Goal: Navigation & Orientation: Find specific page/section

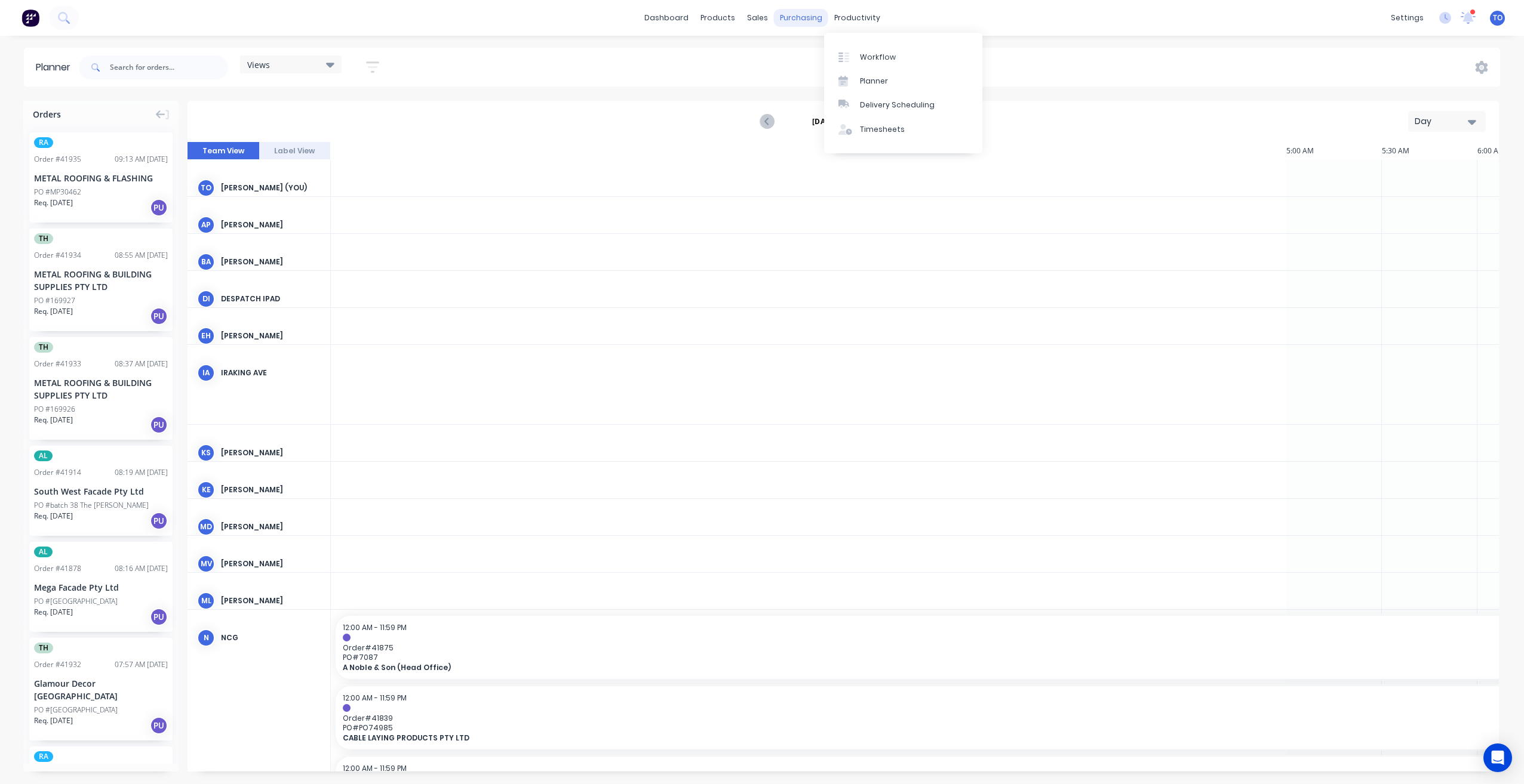
scroll to position [0, 1720]
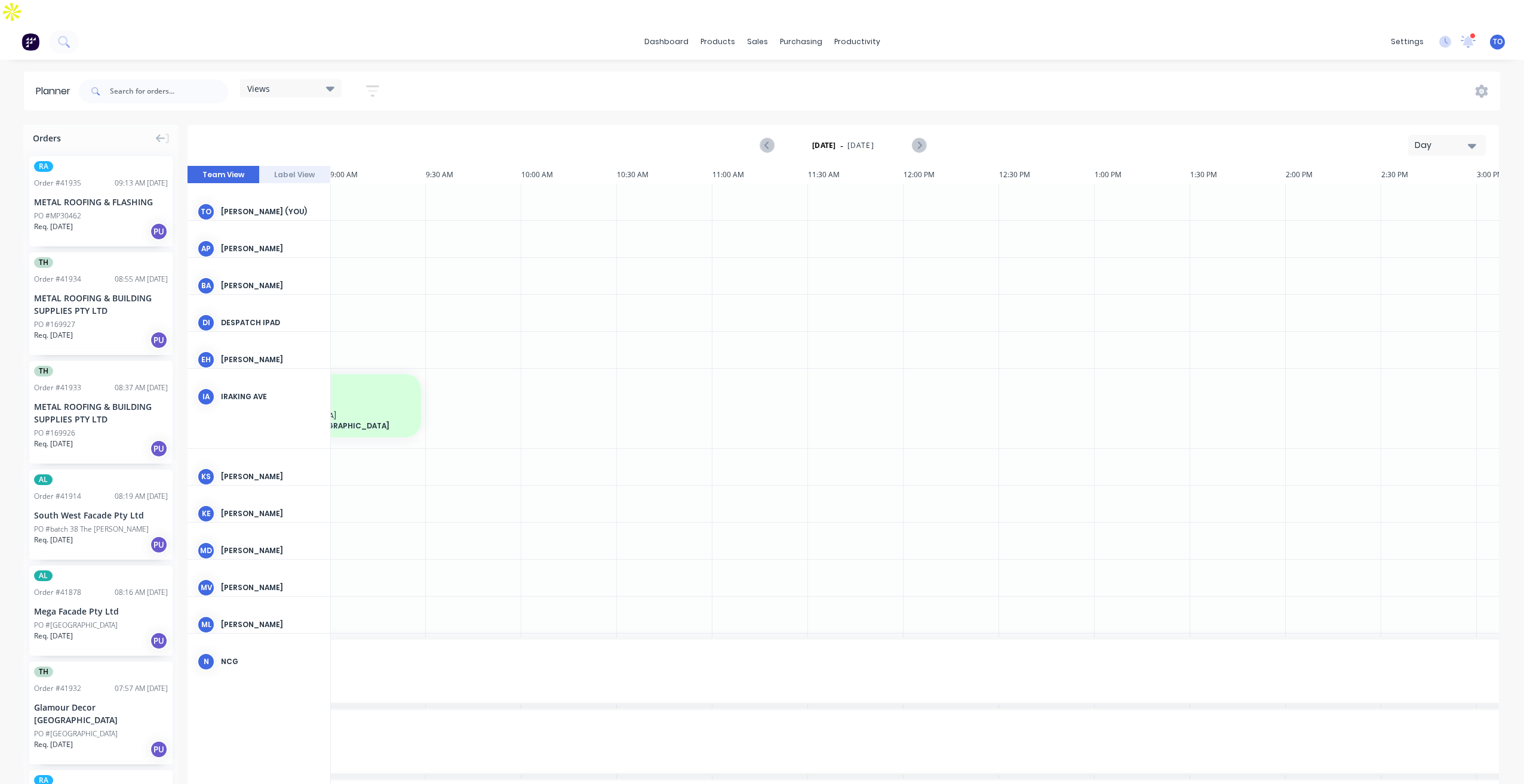
click at [34, 33] on img at bounding box center [30, 41] width 18 height 18
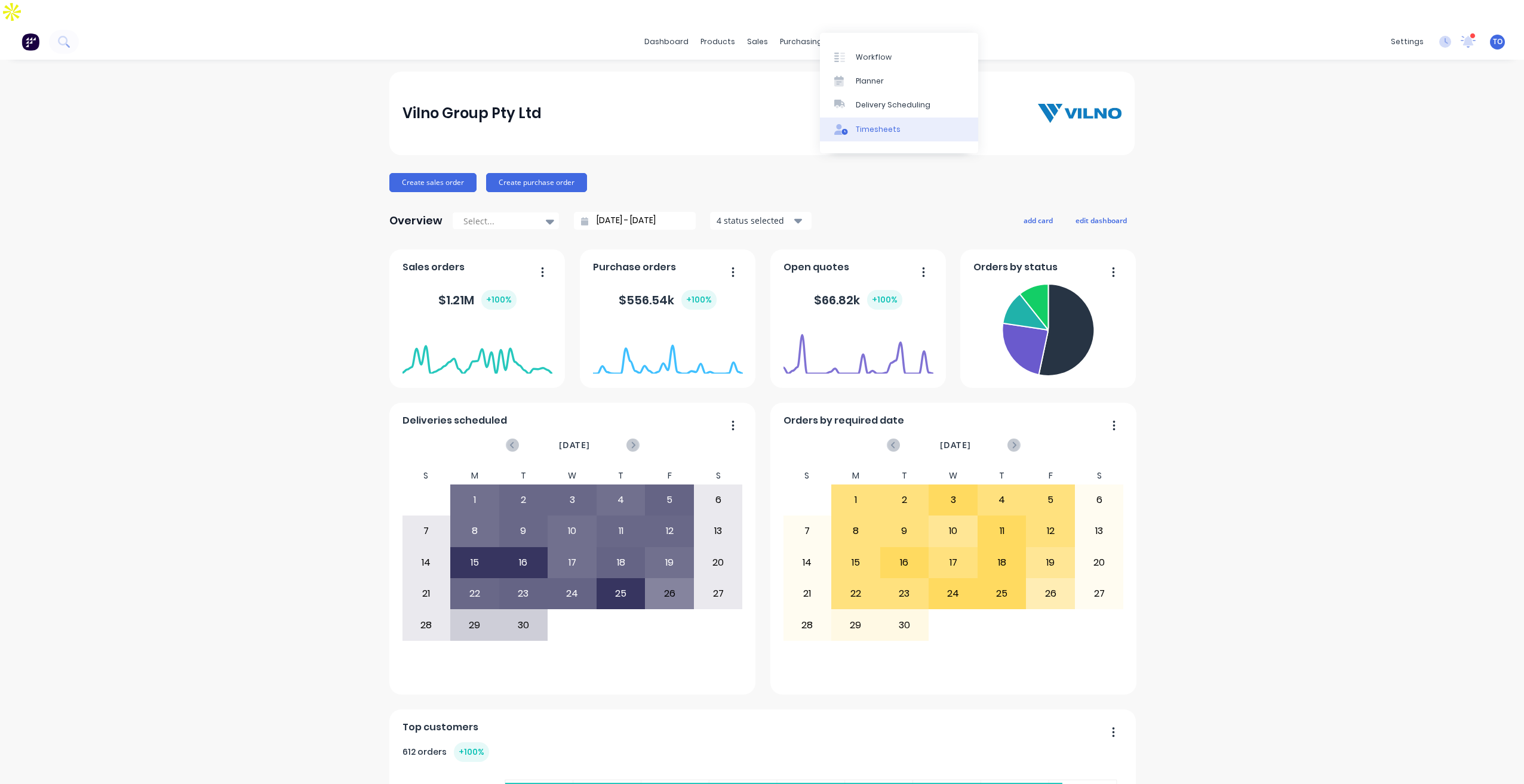
click at [869, 136] on link "Timesheets" at bounding box center [899, 130] width 159 height 24
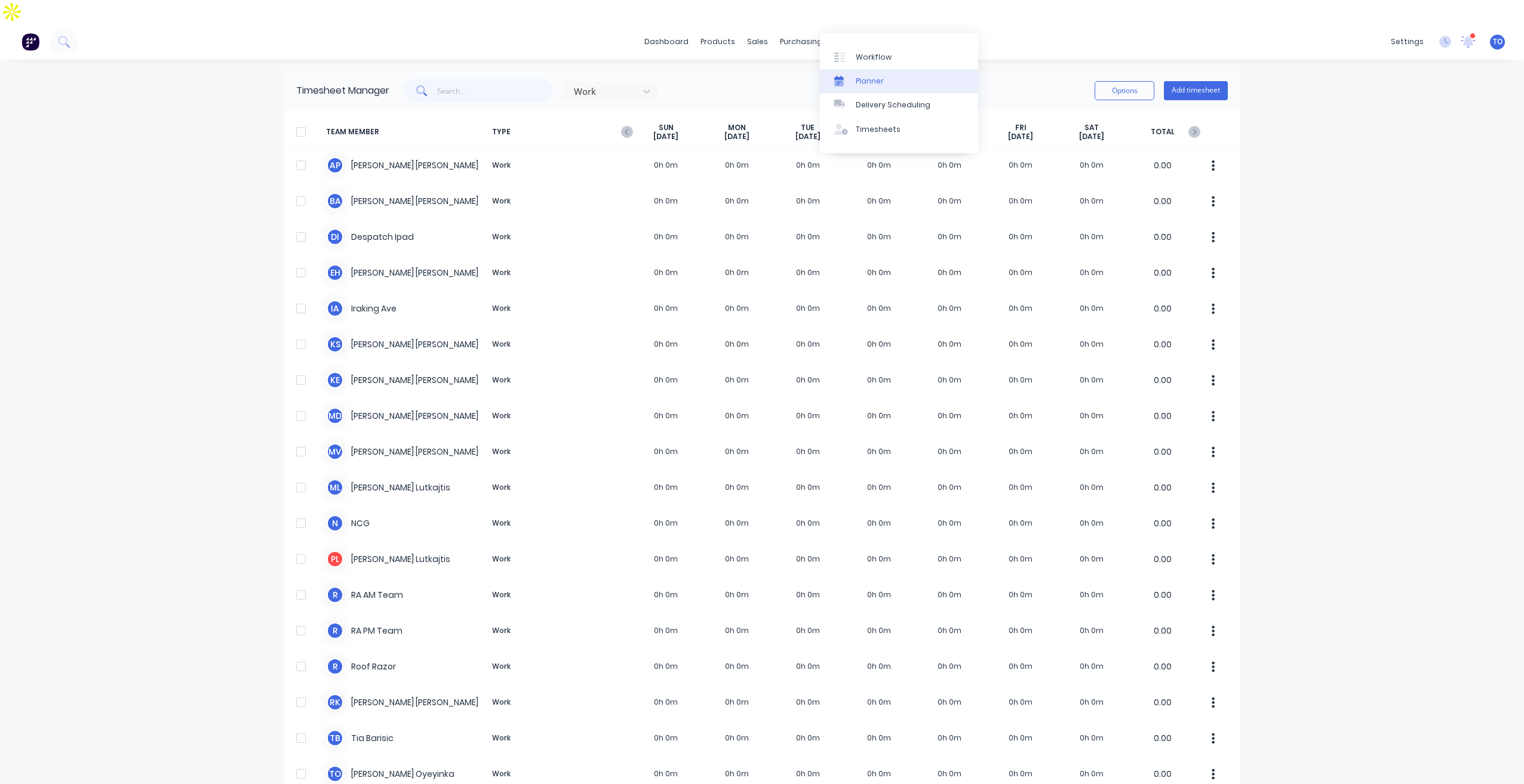
click at [869, 82] on div "Planner" at bounding box center [869, 81] width 28 height 11
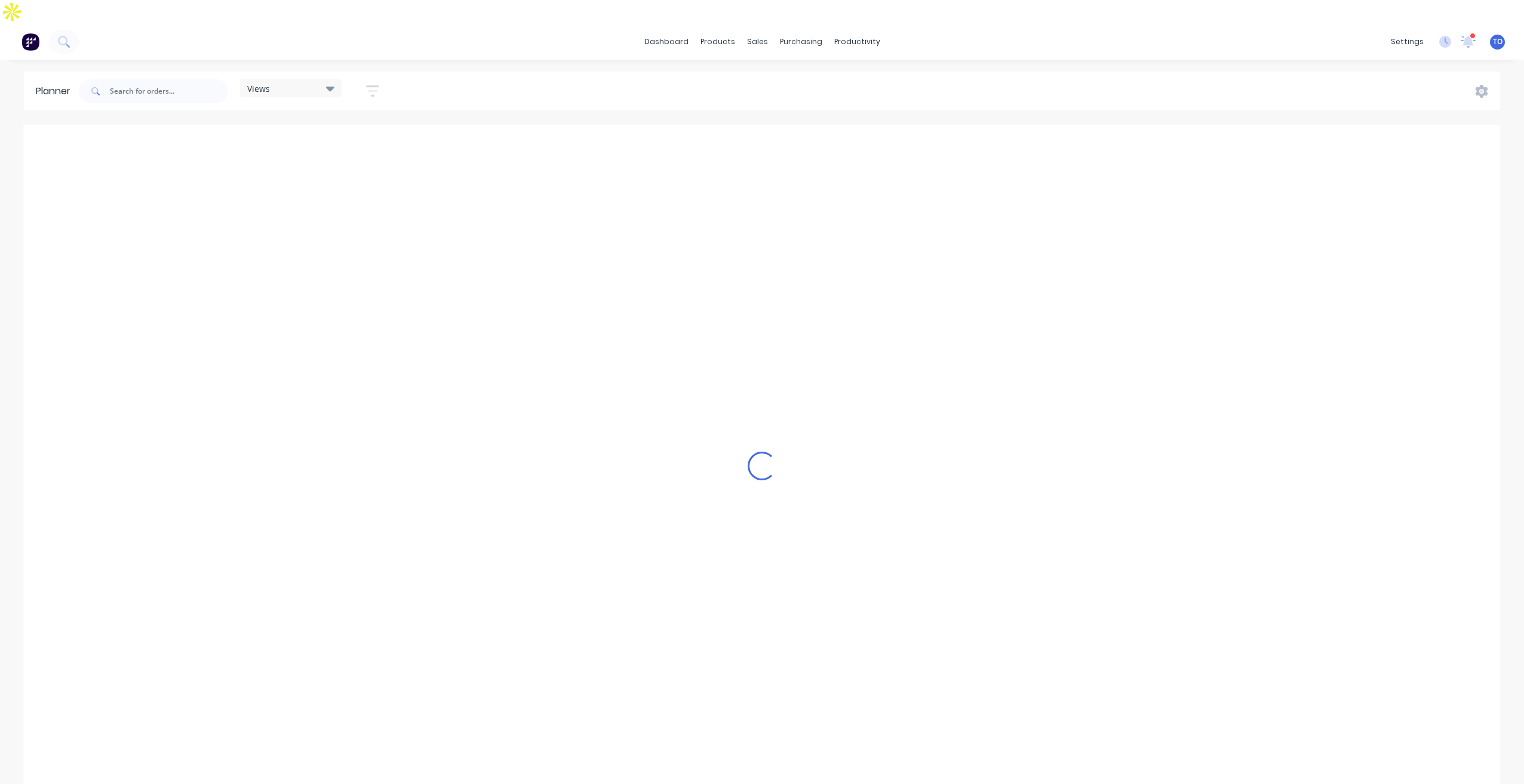
scroll to position [0, 1720]
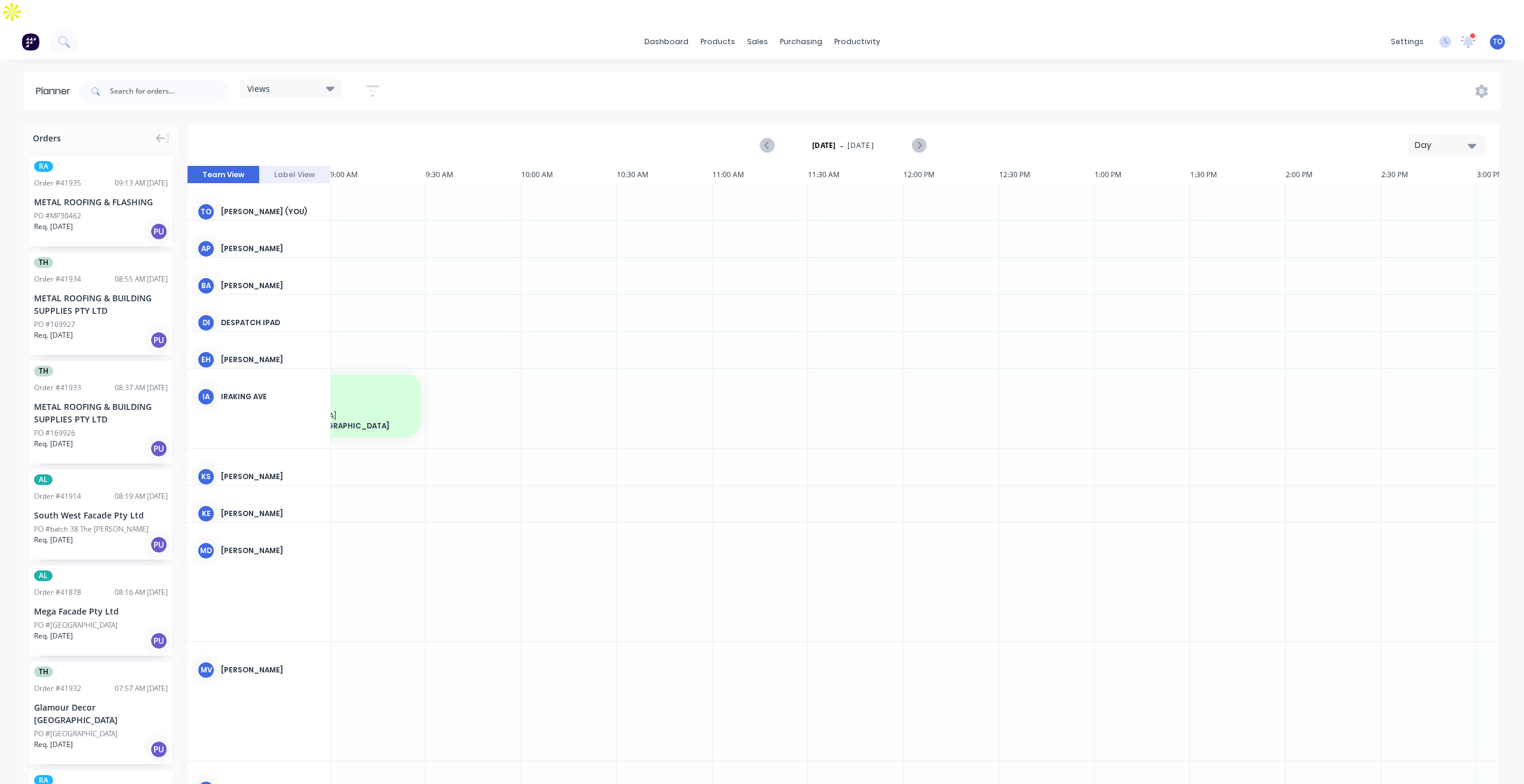
drag, startPoint x: 726, startPoint y: 72, endPoint x: 770, endPoint y: 74, distance: 44.0
click at [726, 73] on div "Views Save new view None (Default) edit Iraking edit kyle edit Michael's View e…" at bounding box center [788, 91] width 1423 height 36
click at [379, 84] on icon "button" at bounding box center [373, 91] width 13 height 15
click at [351, 130] on div "Show/Hide users" at bounding box center [309, 136] width 83 height 12
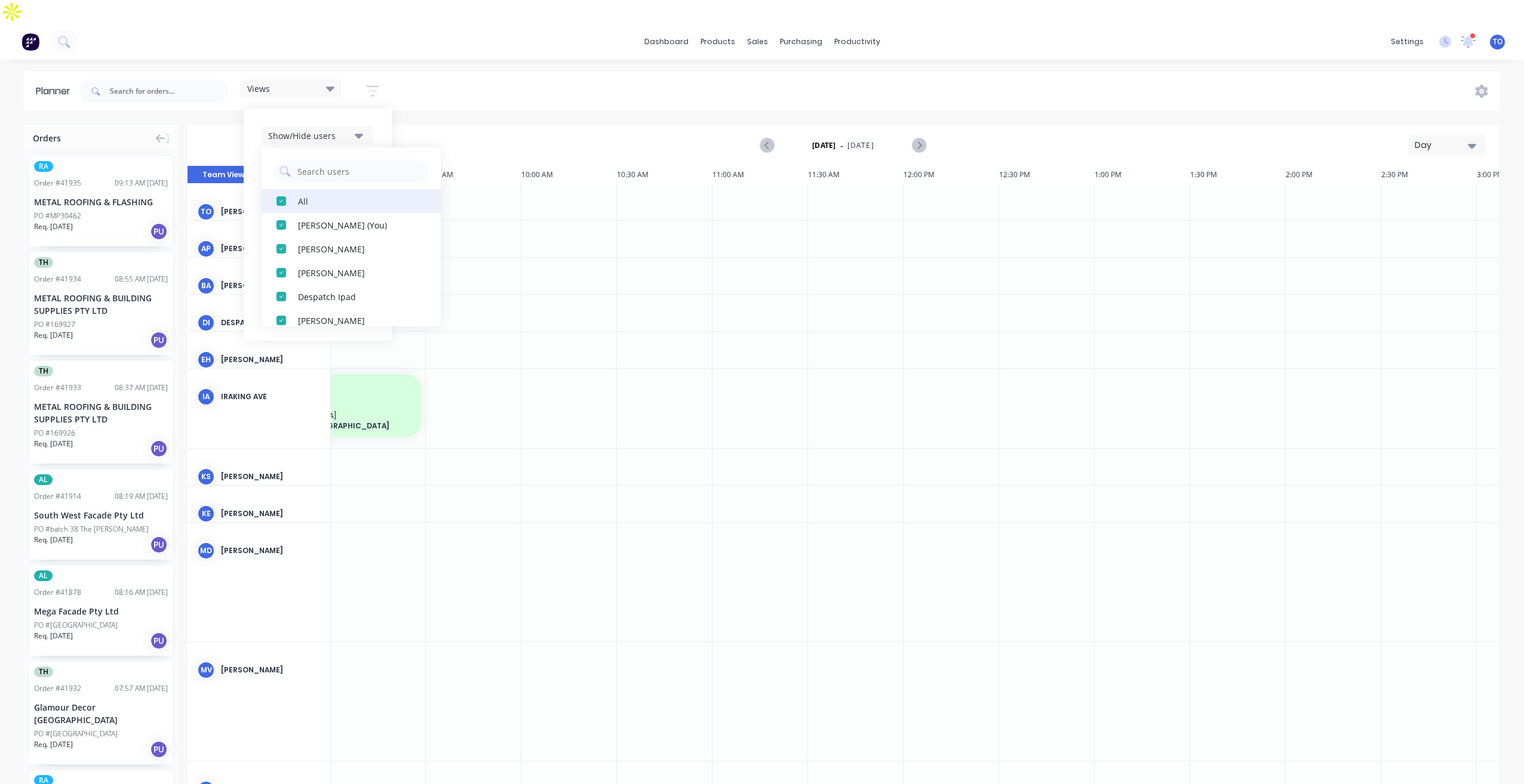
click at [337, 194] on div "All" at bounding box center [357, 201] width 120 height 12
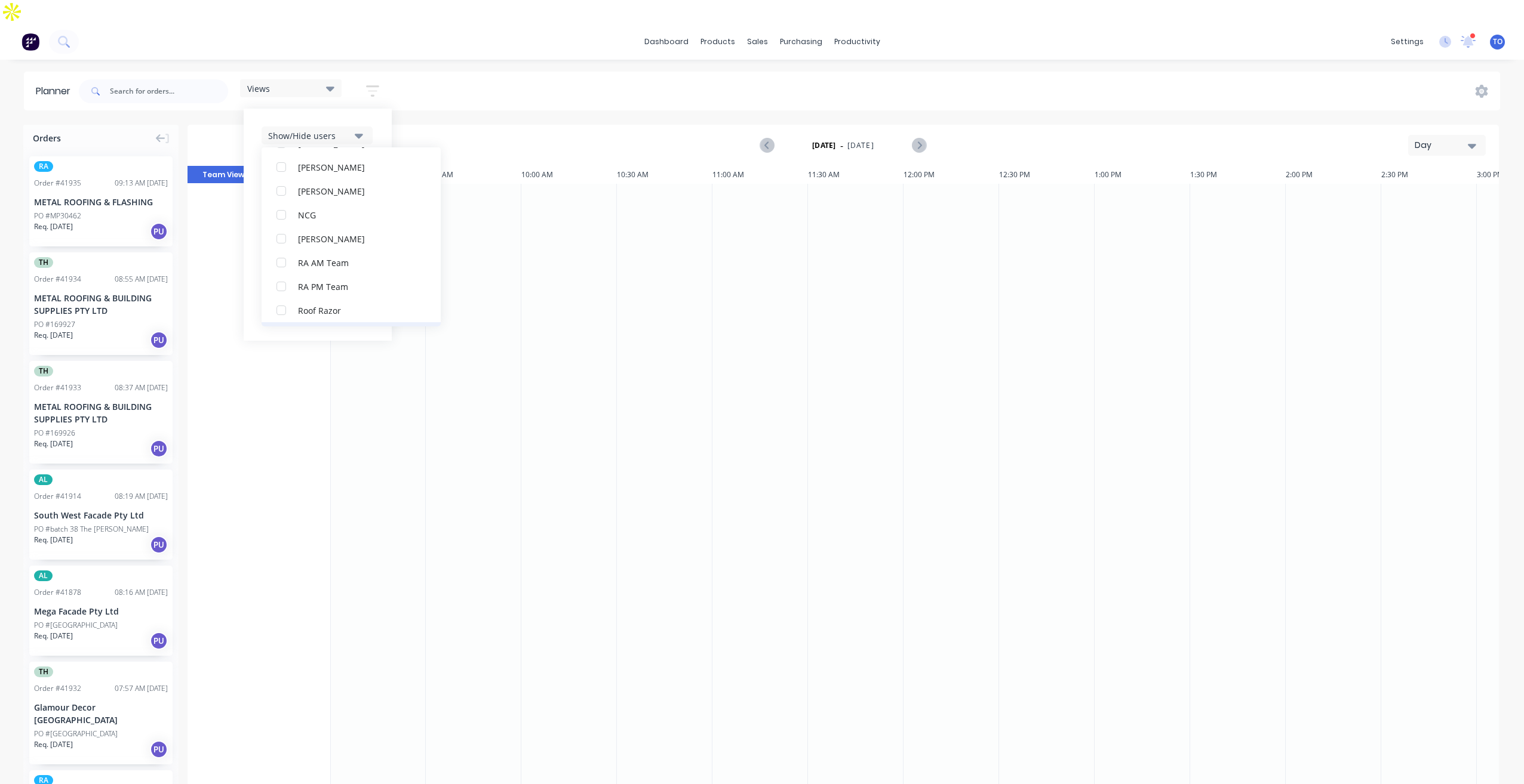
scroll to position [298, 0]
click at [304, 255] on div "RA PM Team" at bounding box center [357, 261] width 120 height 12
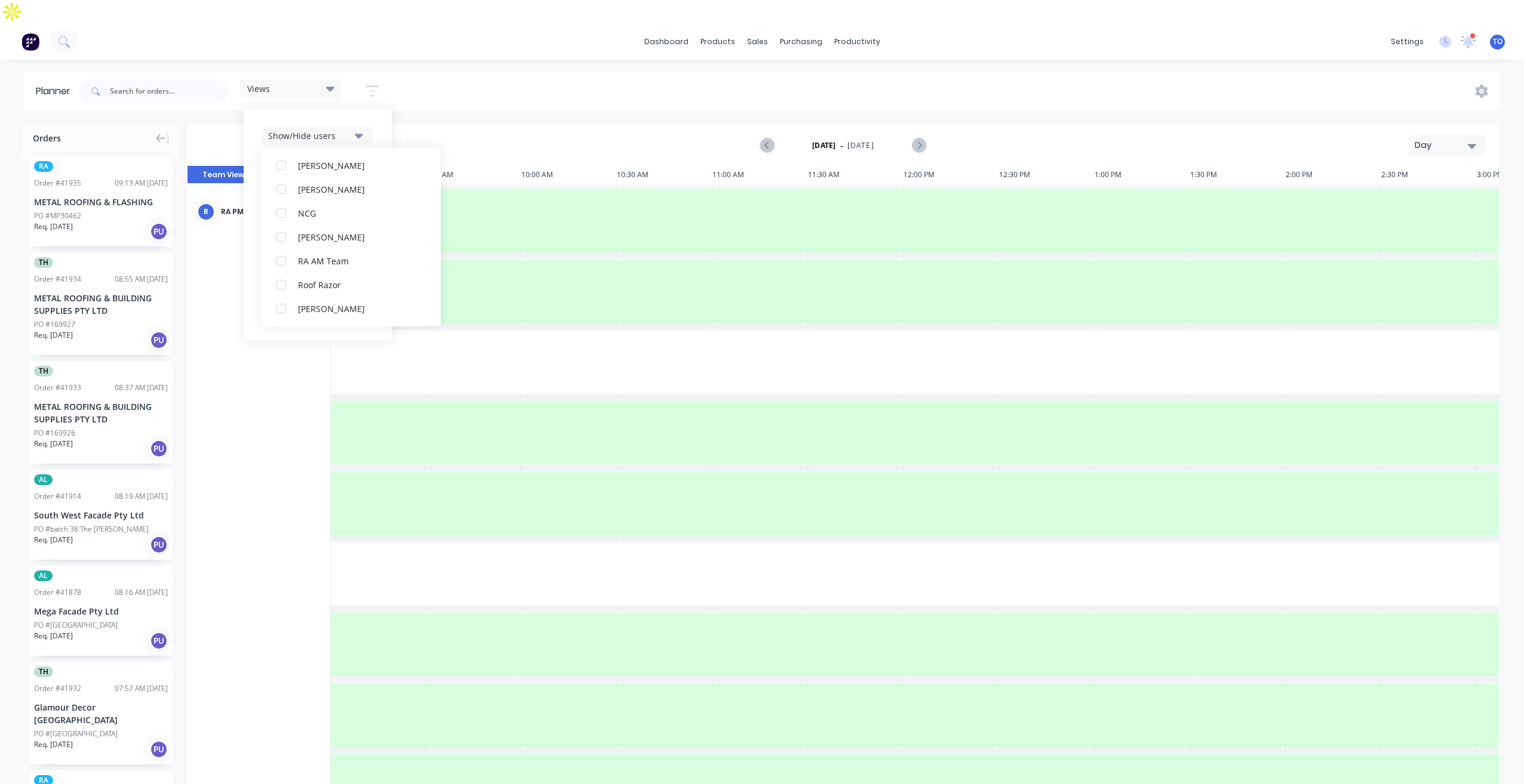
scroll to position [0, 0]
click at [384, 109] on div "Show/Hide users All RA PM Team Tobias Oyeyinka (You) Angela Perez Byron Aird De…" at bounding box center [318, 224] width 148 height 232
click at [354, 162] on button "Show/Hide orders" at bounding box center [317, 171] width 111 height 18
click at [312, 194] on div "All" at bounding box center [357, 201] width 120 height 12
drag, startPoint x: 318, startPoint y: 216, endPoint x: 336, endPoint y: 205, distance: 21.1
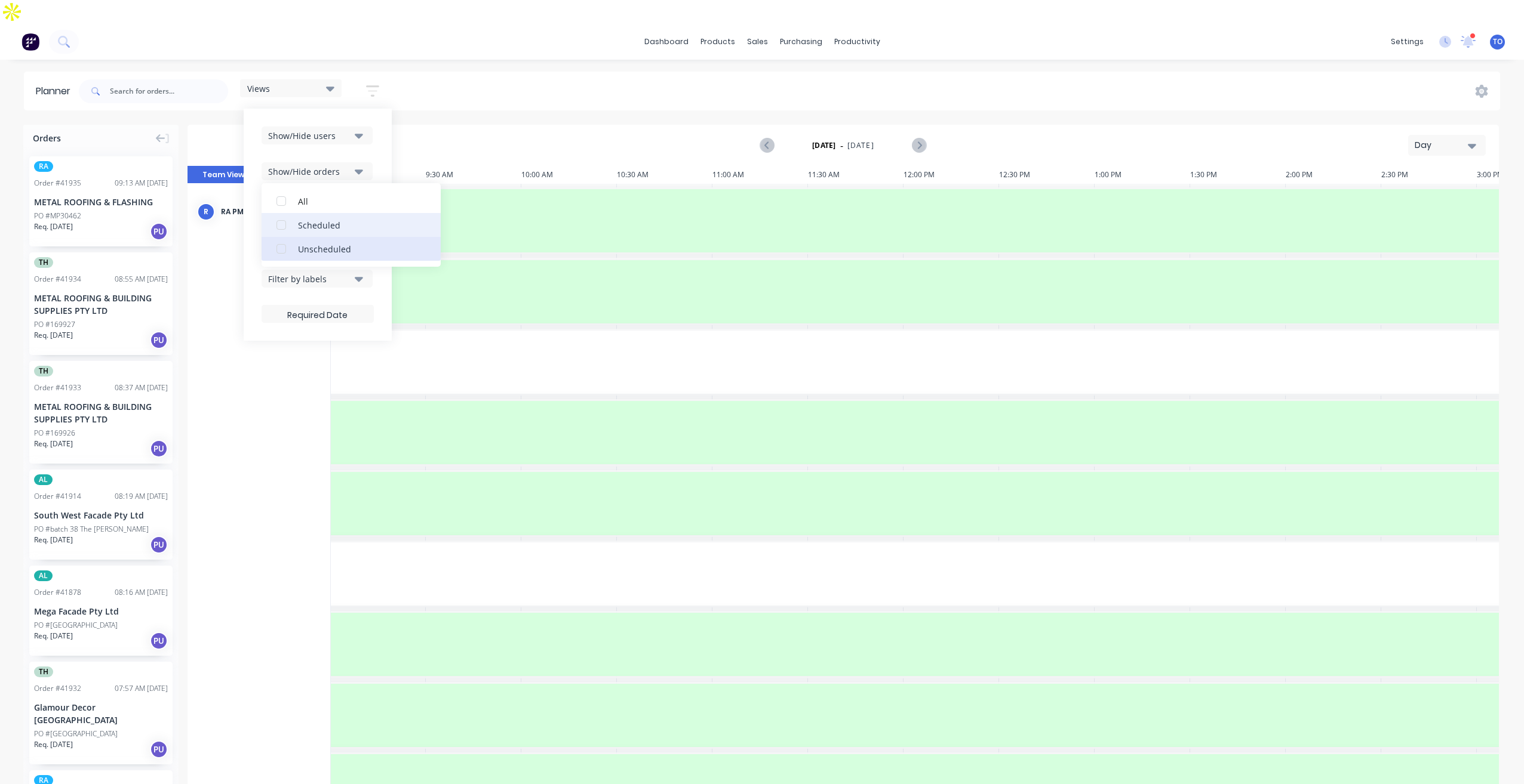
click at [318, 237] on button "Unscheduled" at bounding box center [351, 248] width 179 height 24
drag, startPoint x: 368, startPoint y: 126, endPoint x: 374, endPoint y: 129, distance: 6.7
click at [371, 128] on div "Show/Hide users Show/Hide orders All Scheduled Unscheduled Filter by status Fil…" at bounding box center [318, 224] width 112 height 196
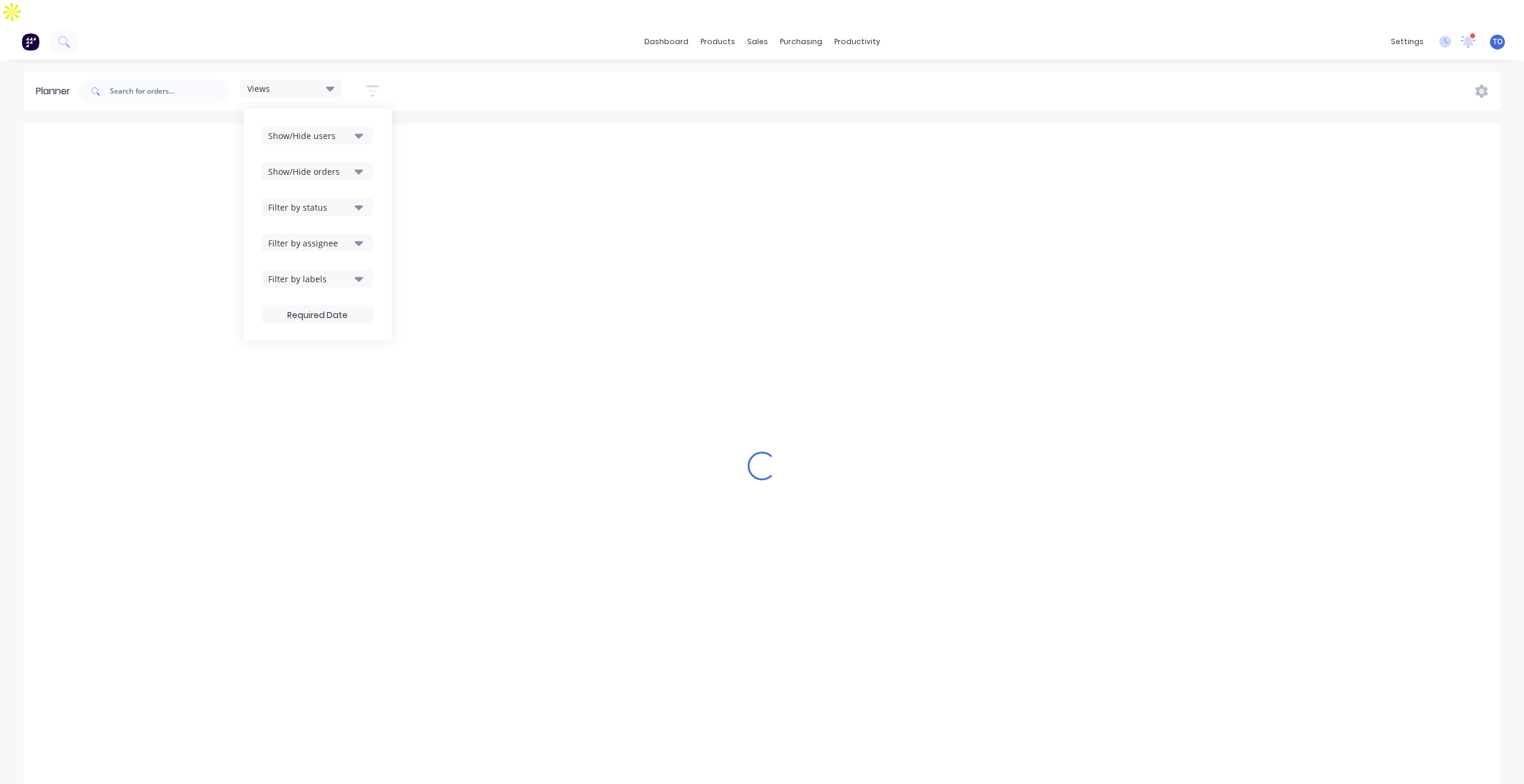
drag, startPoint x: 354, startPoint y: 181, endPoint x: 348, endPoint y: 194, distance: 14.3
click at [353, 198] on button "Filter by status" at bounding box center [317, 207] width 111 height 18
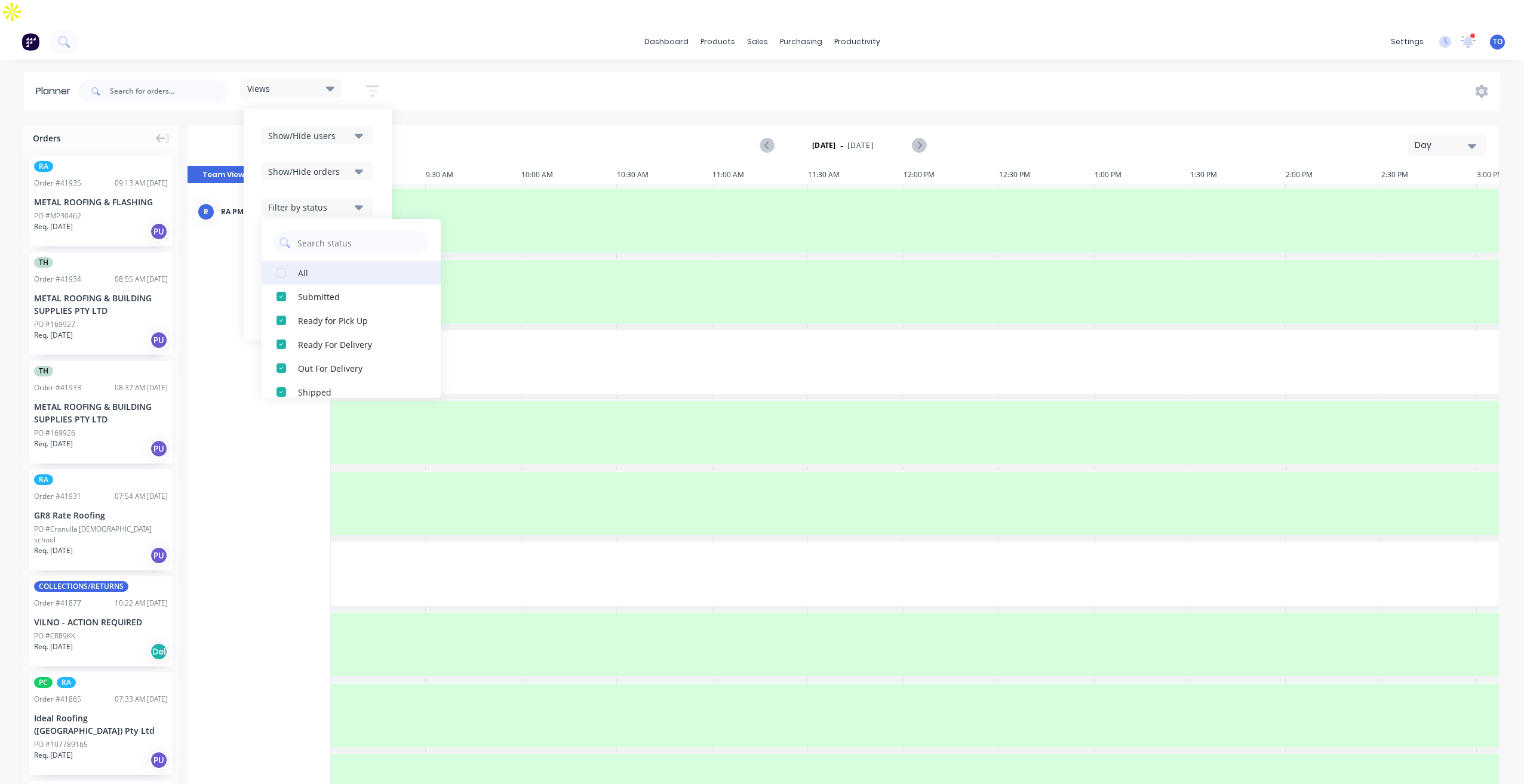
click at [309, 266] on div "All" at bounding box center [357, 273] width 120 height 12
click at [382, 155] on div "Show/Hide users Show/Hide orders Filter by status All Draft Quote Archived Deli…" at bounding box center [318, 224] width 148 height 232
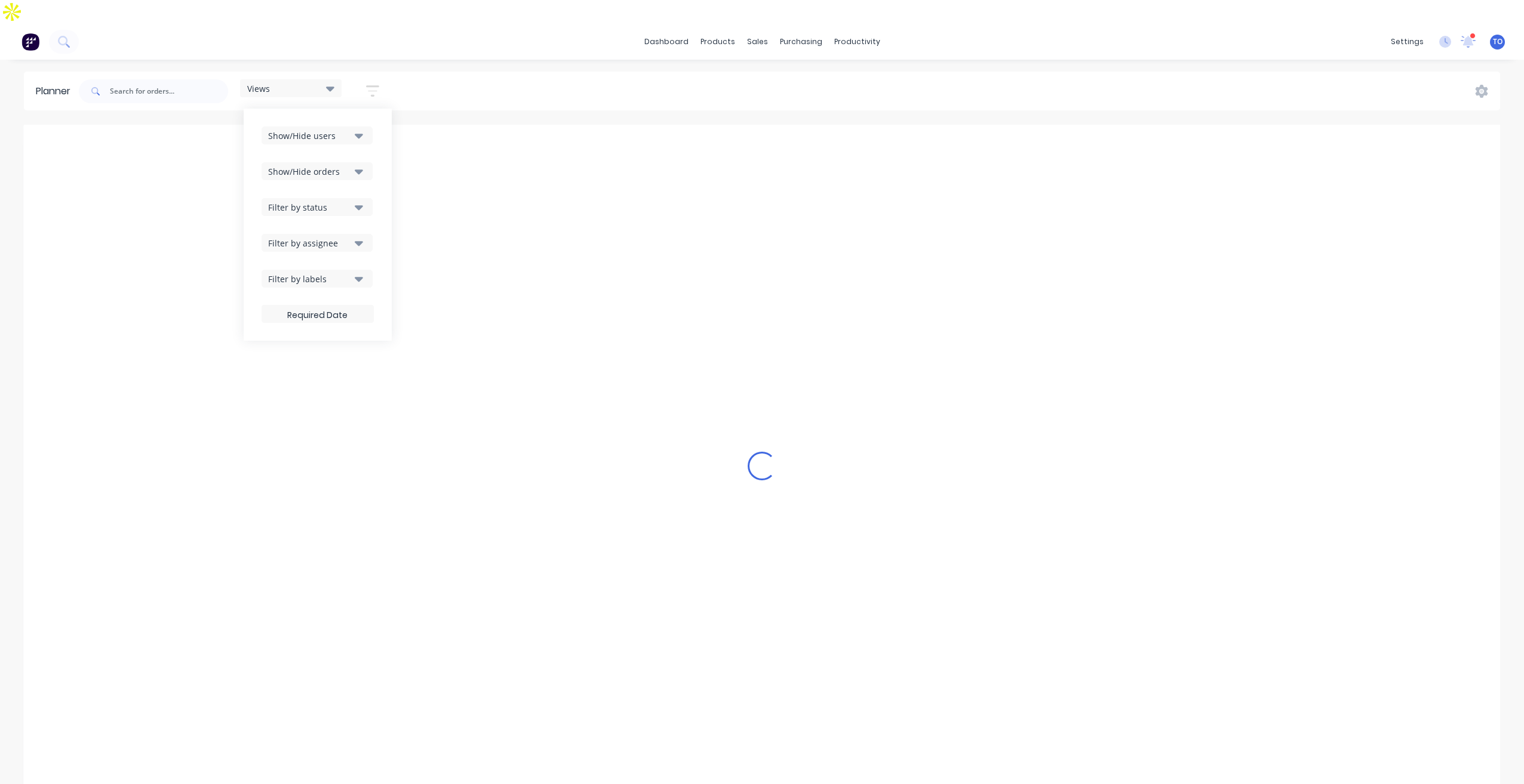
click at [351, 237] on div "Filter by assignee" at bounding box center [309, 243] width 83 height 12
click at [386, 194] on div "Show/Hide users Show/Hide orders Filter by status Filter by assignee All Unassi…" at bounding box center [318, 224] width 148 height 232
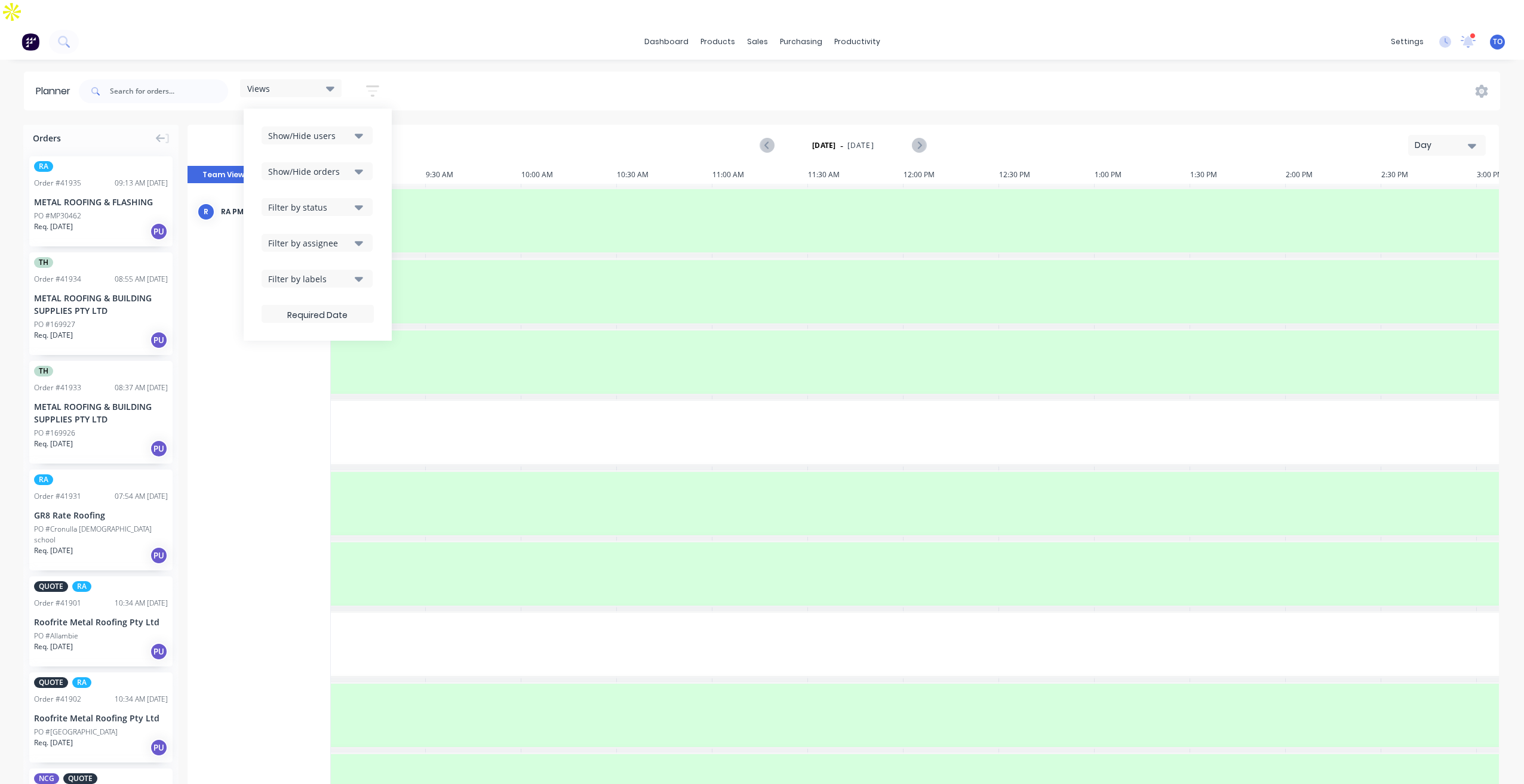
click at [1429, 139] on div "Day" at bounding box center [1442, 145] width 55 height 12
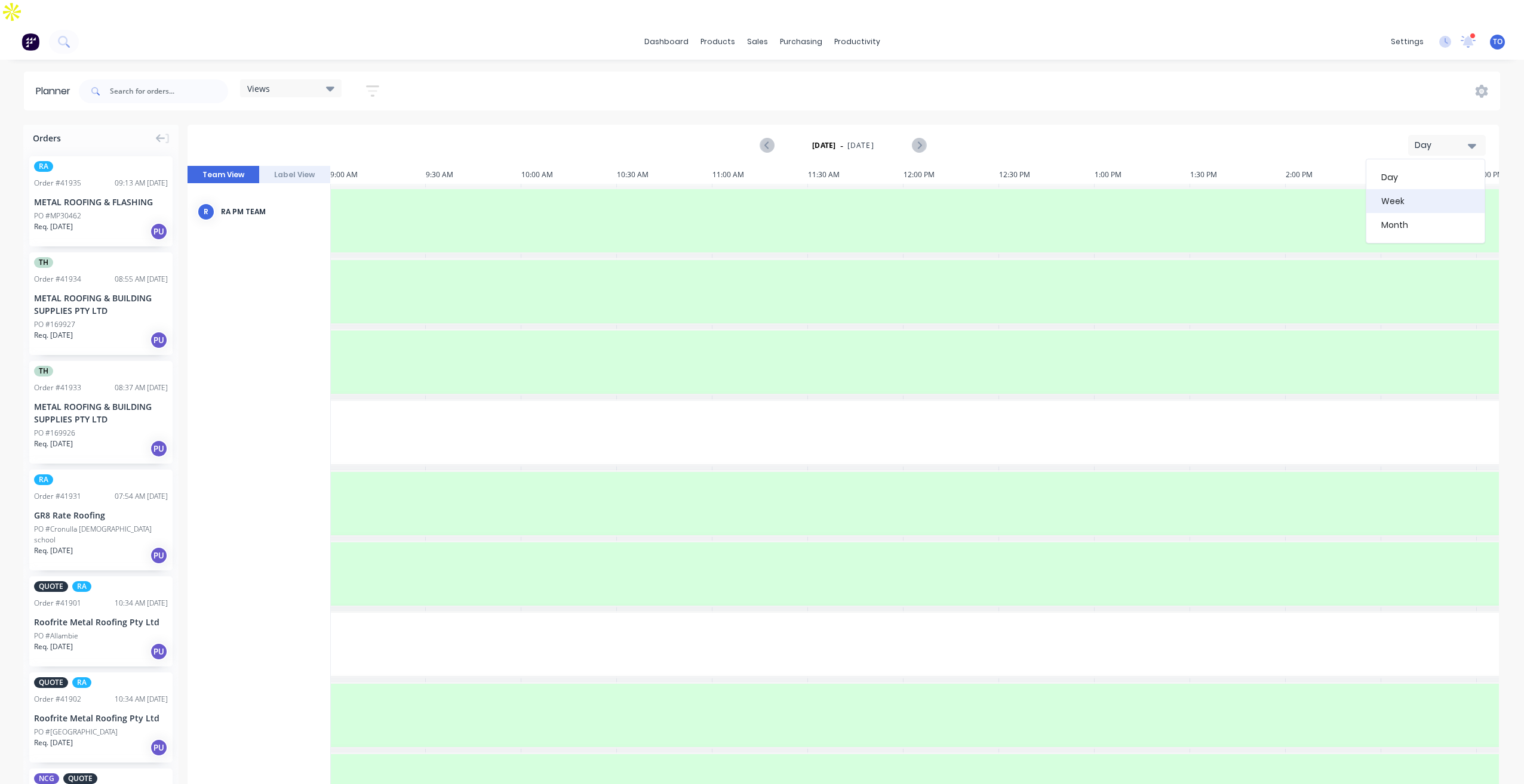
click at [1416, 189] on div "Week" at bounding box center [1425, 201] width 118 height 24
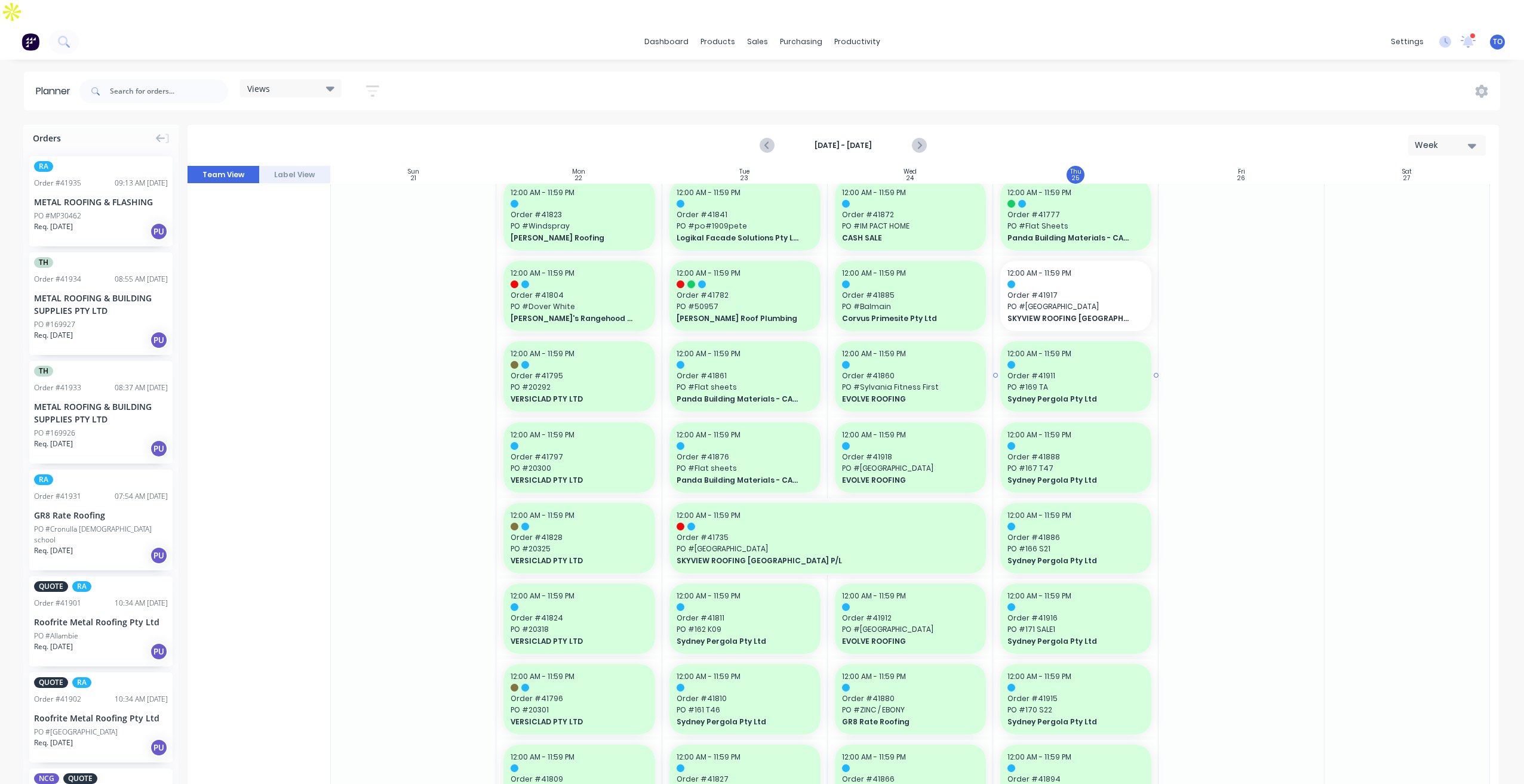
scroll to position [179, 0]
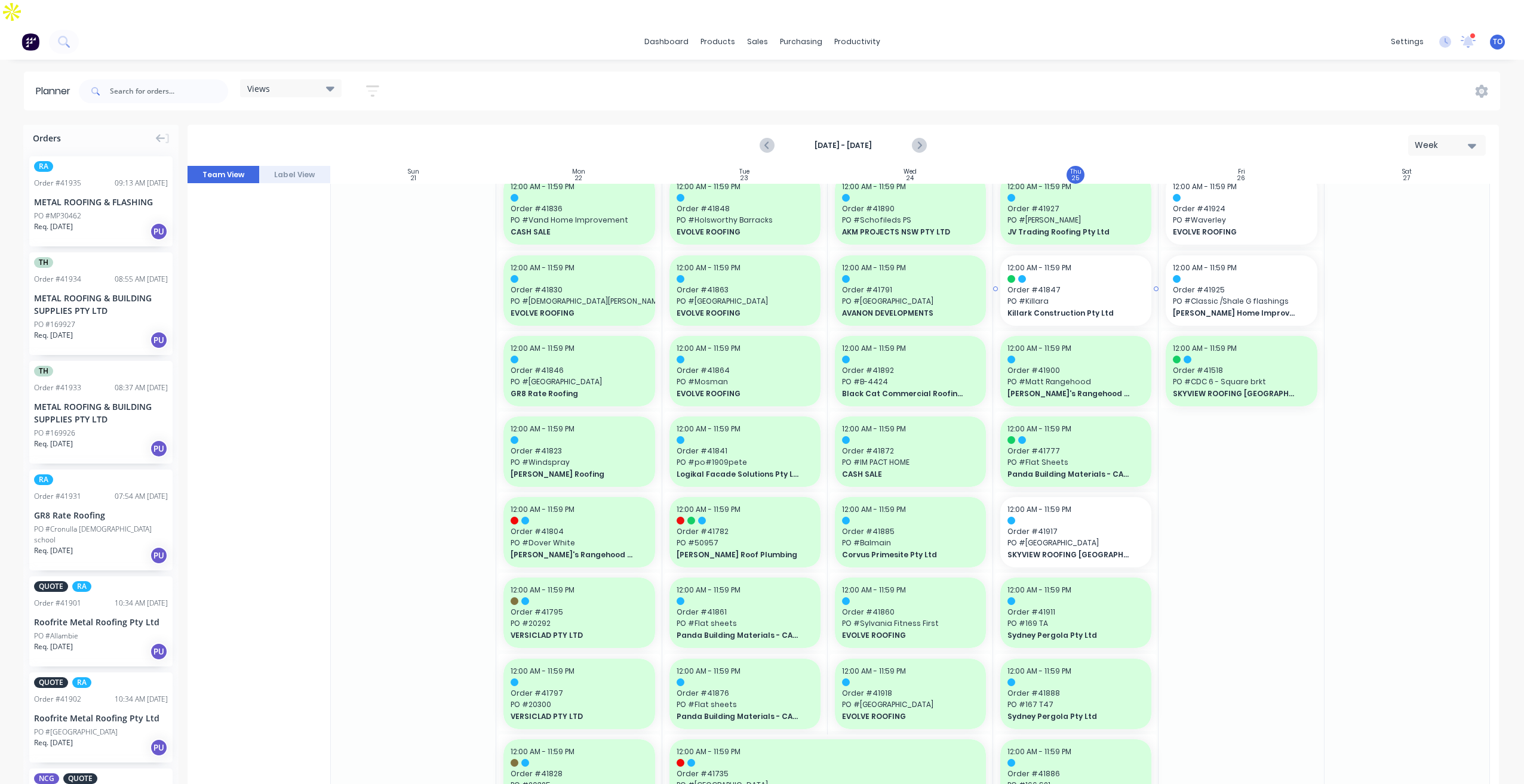
click at [1065, 296] on span "PO # Killara" at bounding box center [1076, 301] width 137 height 11
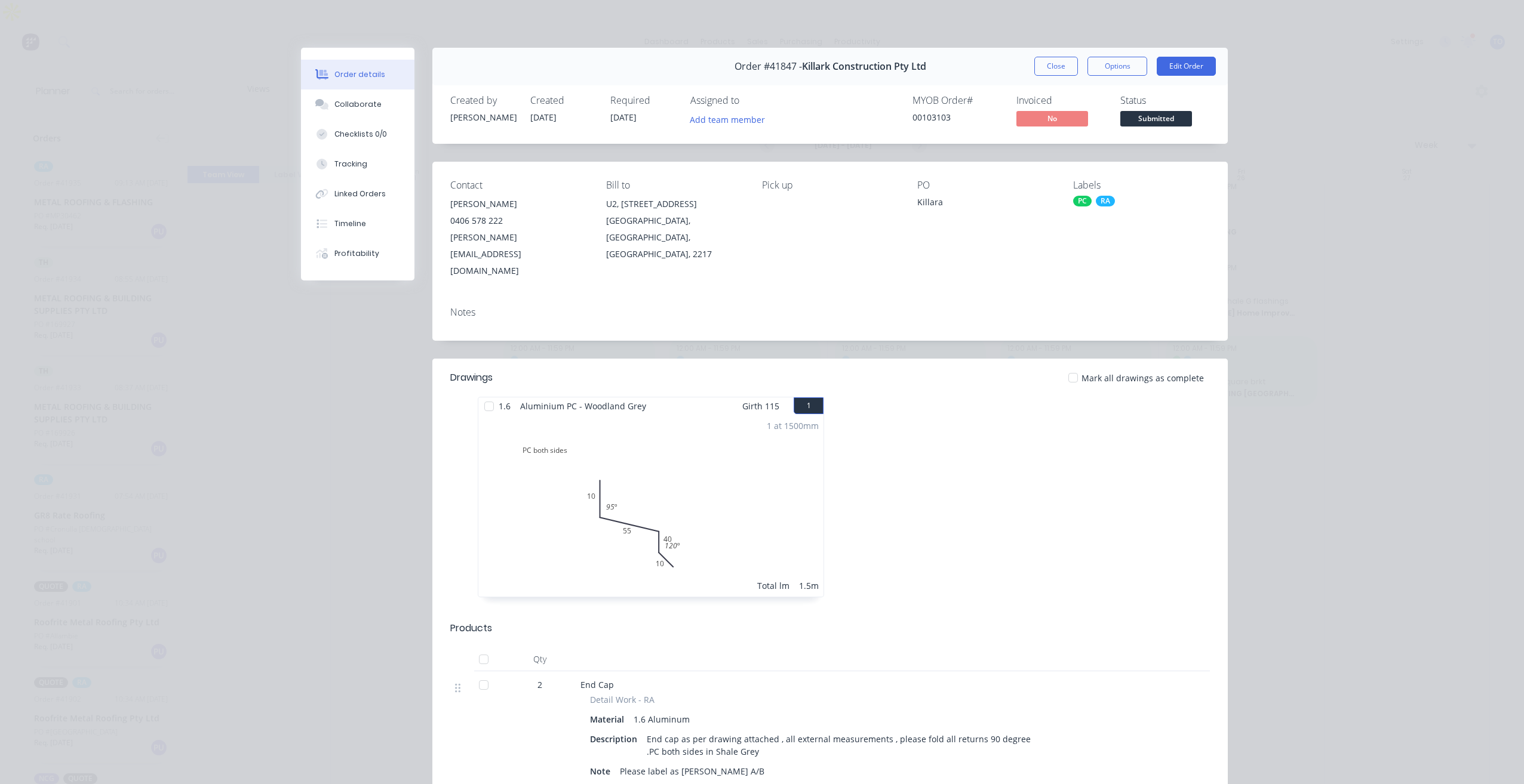
drag, startPoint x: 1058, startPoint y: 70, endPoint x: 1087, endPoint y: 66, distance: 29.3
click at [1058, 72] on button "Close" at bounding box center [1056, 66] width 44 height 19
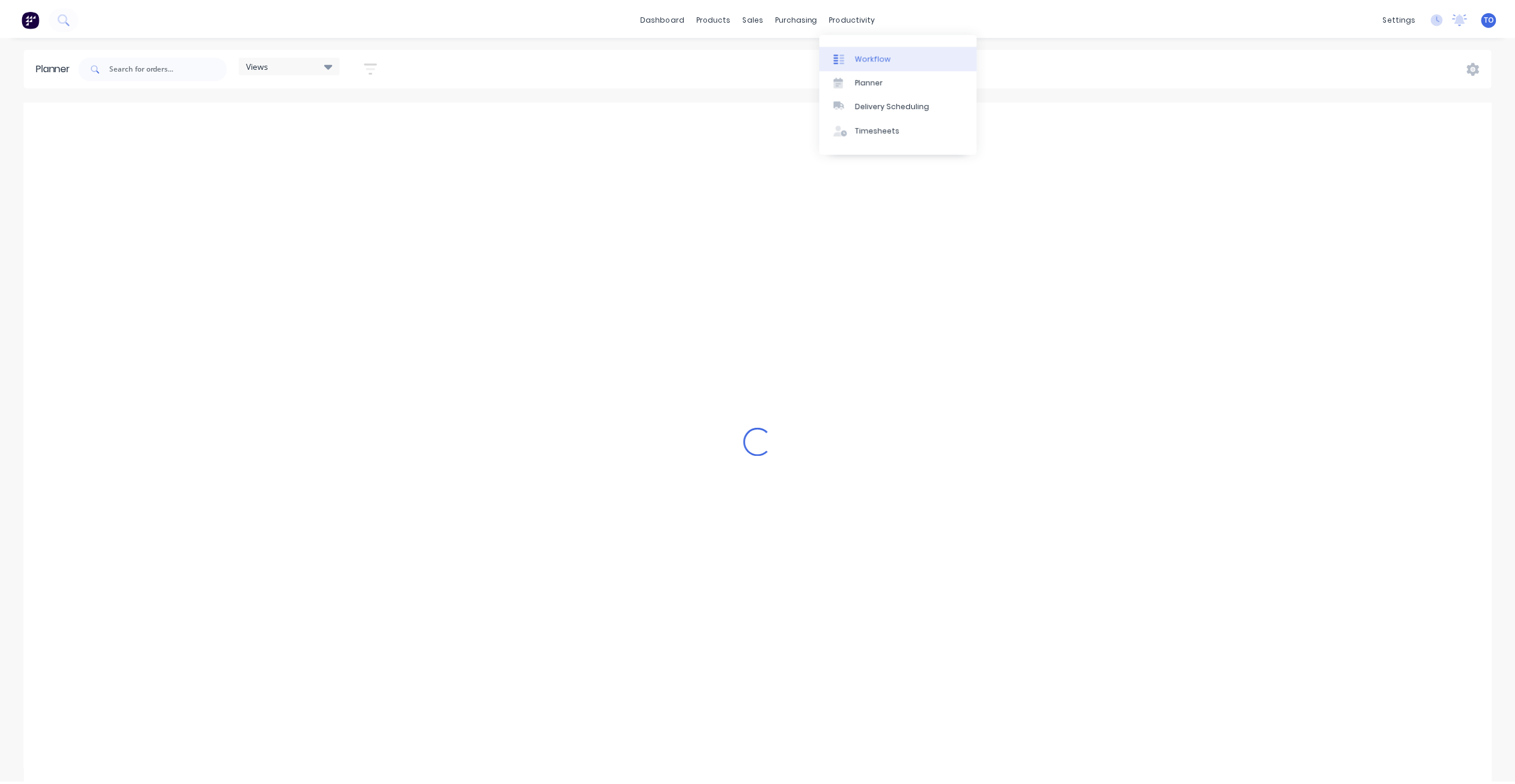
scroll to position [0, 1912]
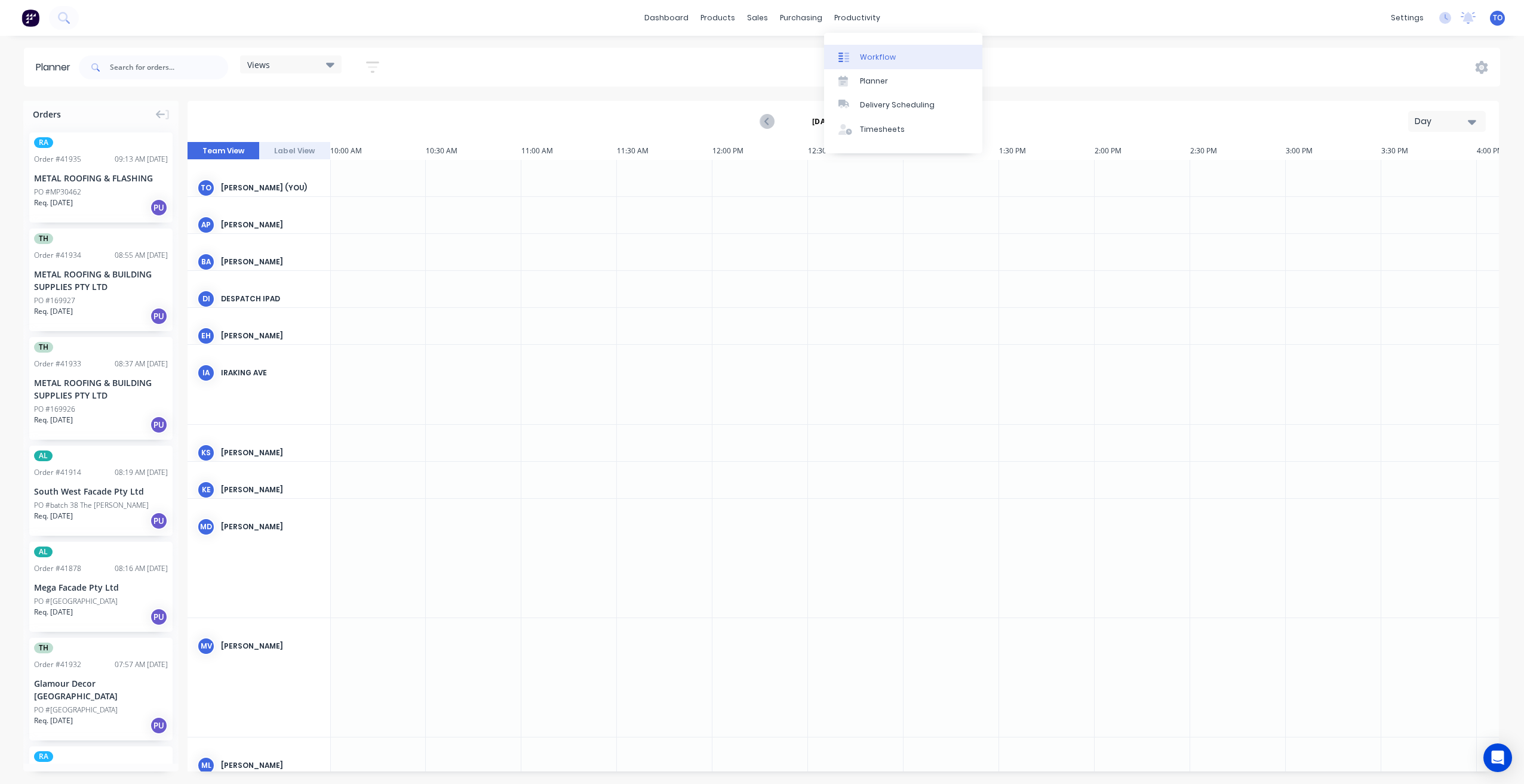
click at [873, 51] on link "Workflow" at bounding box center [903, 56] width 159 height 24
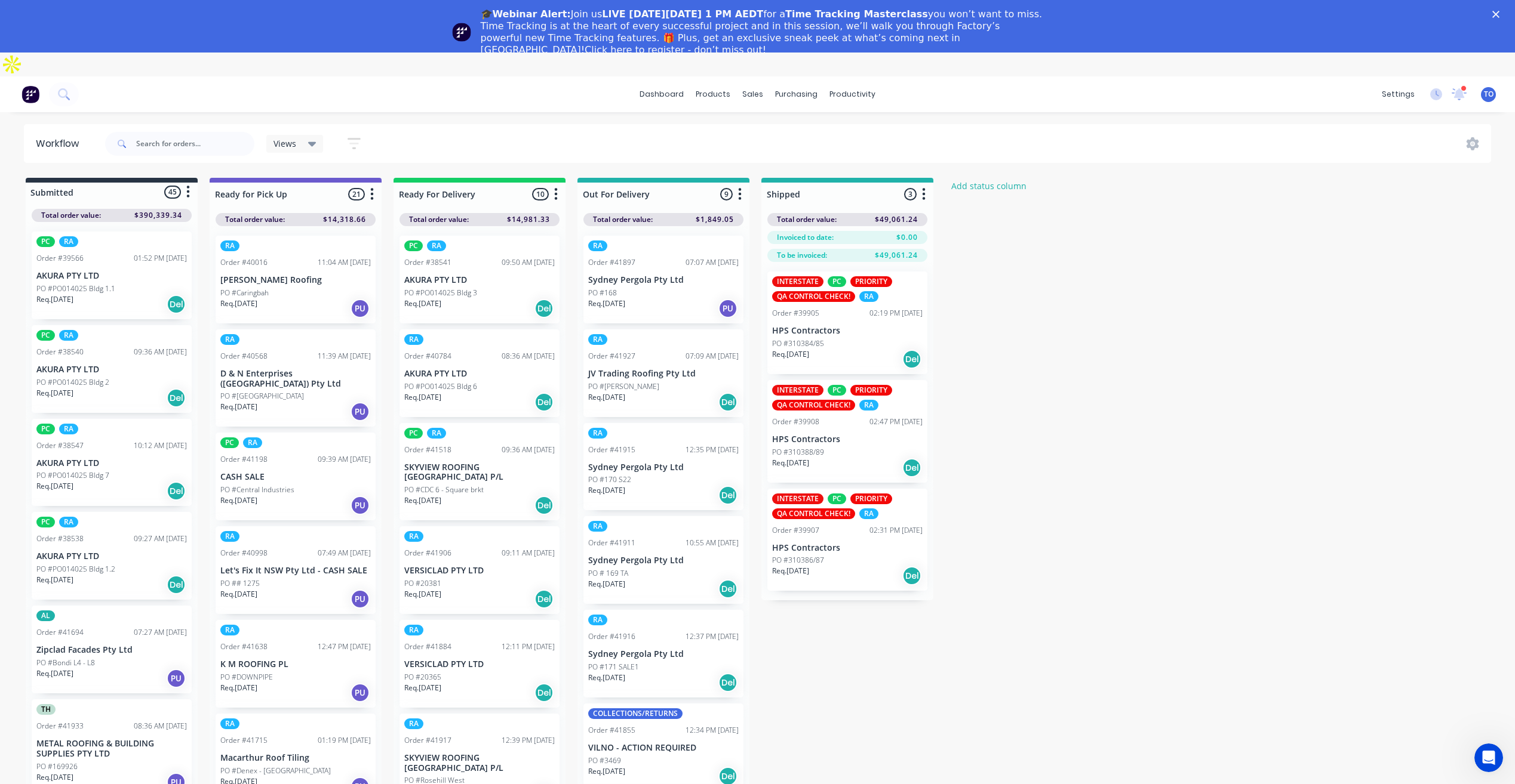
click at [320, 135] on div "Views" at bounding box center [295, 144] width 57 height 18
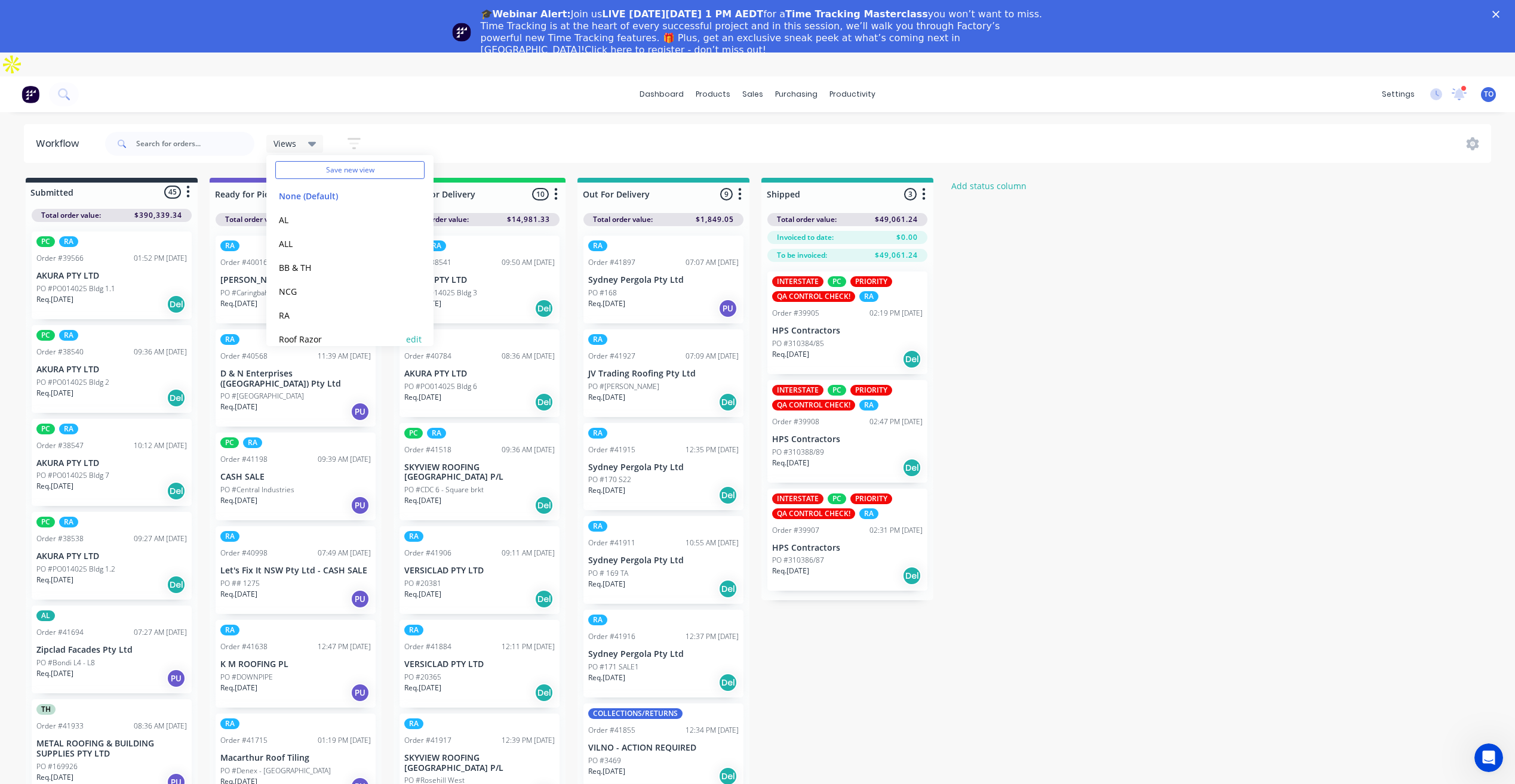
scroll to position [50, 0]
click at [301, 295] on button "RA" at bounding box center [338, 302] width 127 height 14
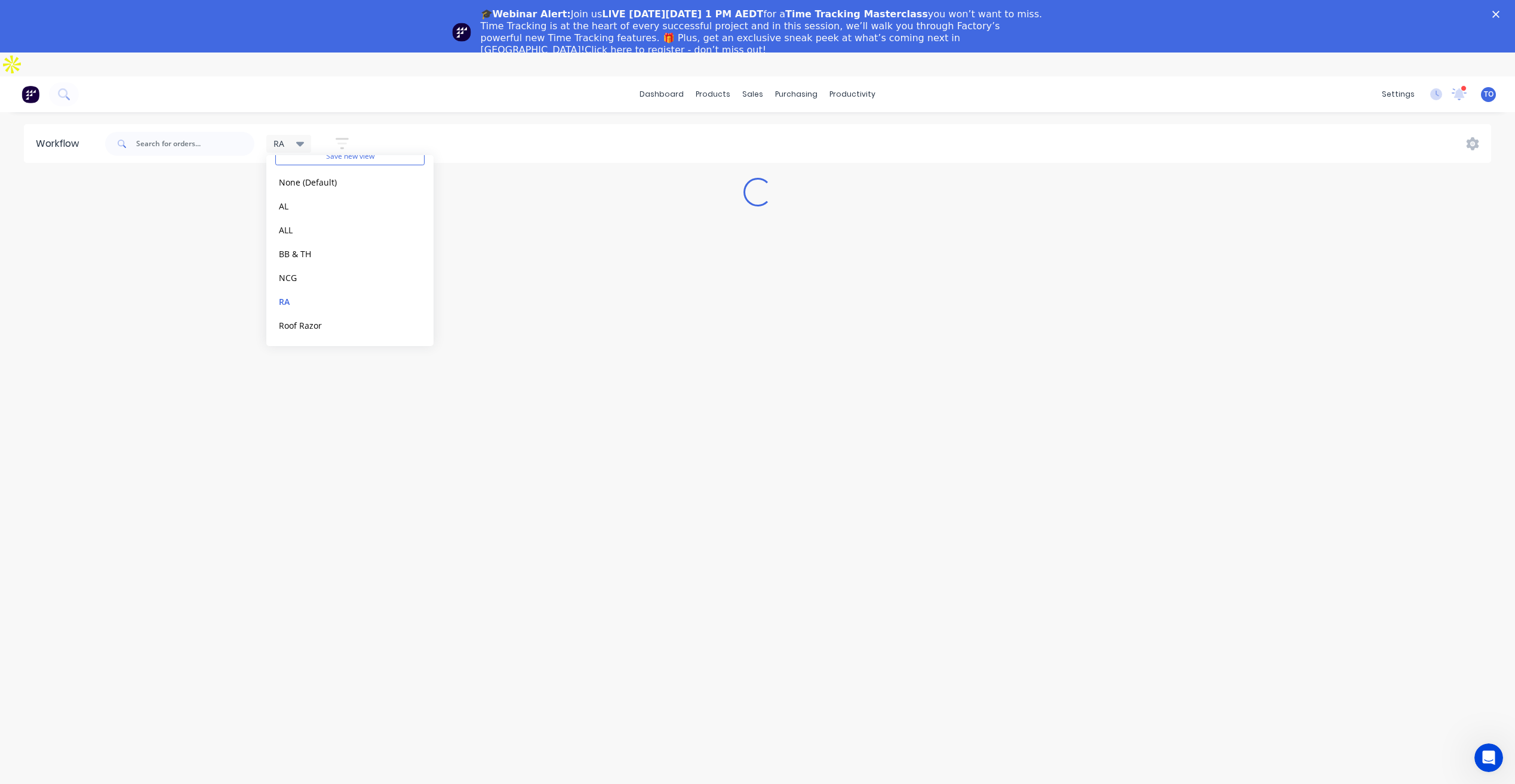
click at [423, 92] on div "dashboard products sales purchasing productivity dashboard products Product Cat…" at bounding box center [757, 433] width 1515 height 713
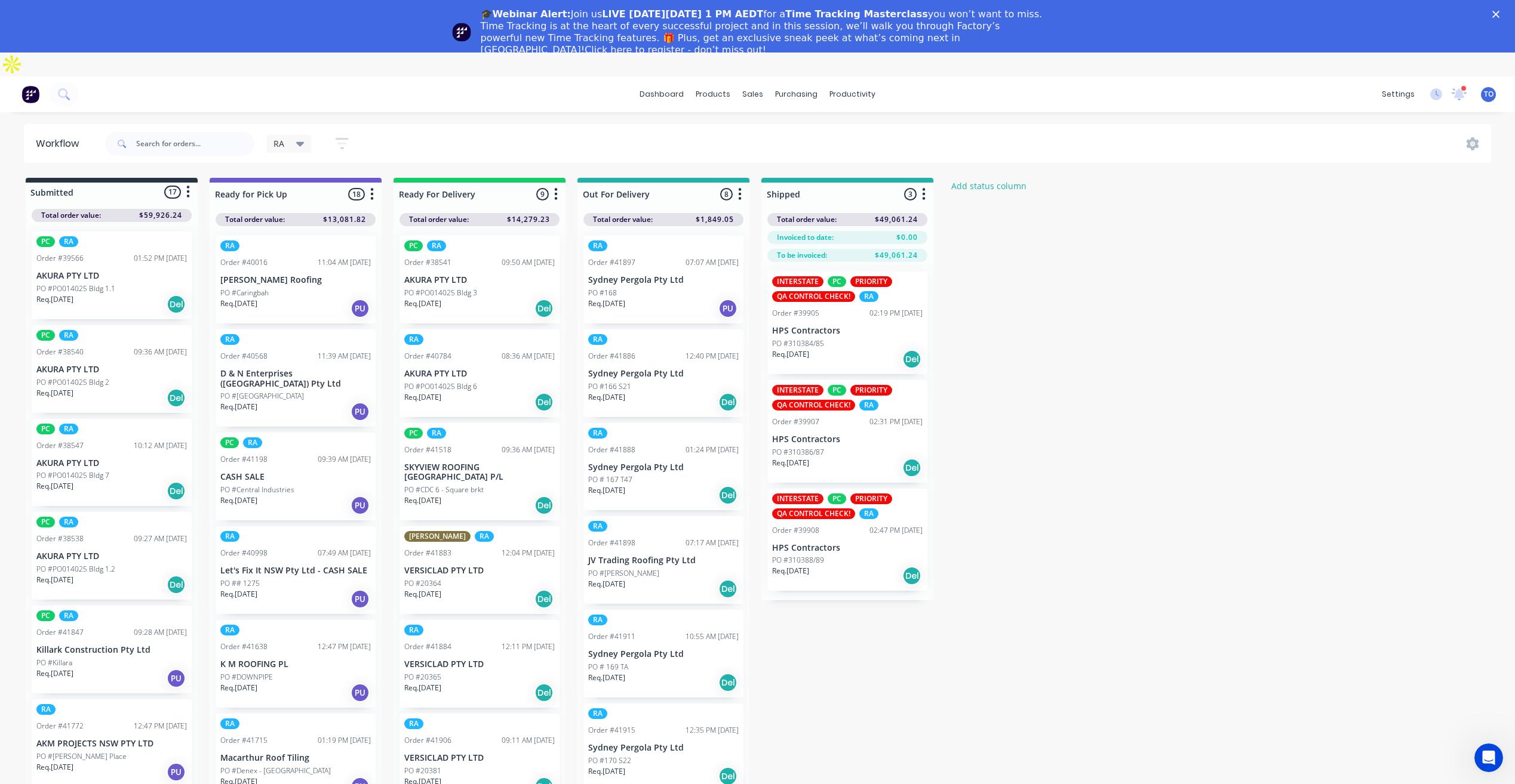
click at [184, 185] on button "button" at bounding box center [188, 192] width 14 height 14
click at [116, 248] on button "Sort By" at bounding box center [135, 257] width 120 height 20
click at [255, 333] on recent "Most recent" at bounding box center [258, 342] width 120 height 20
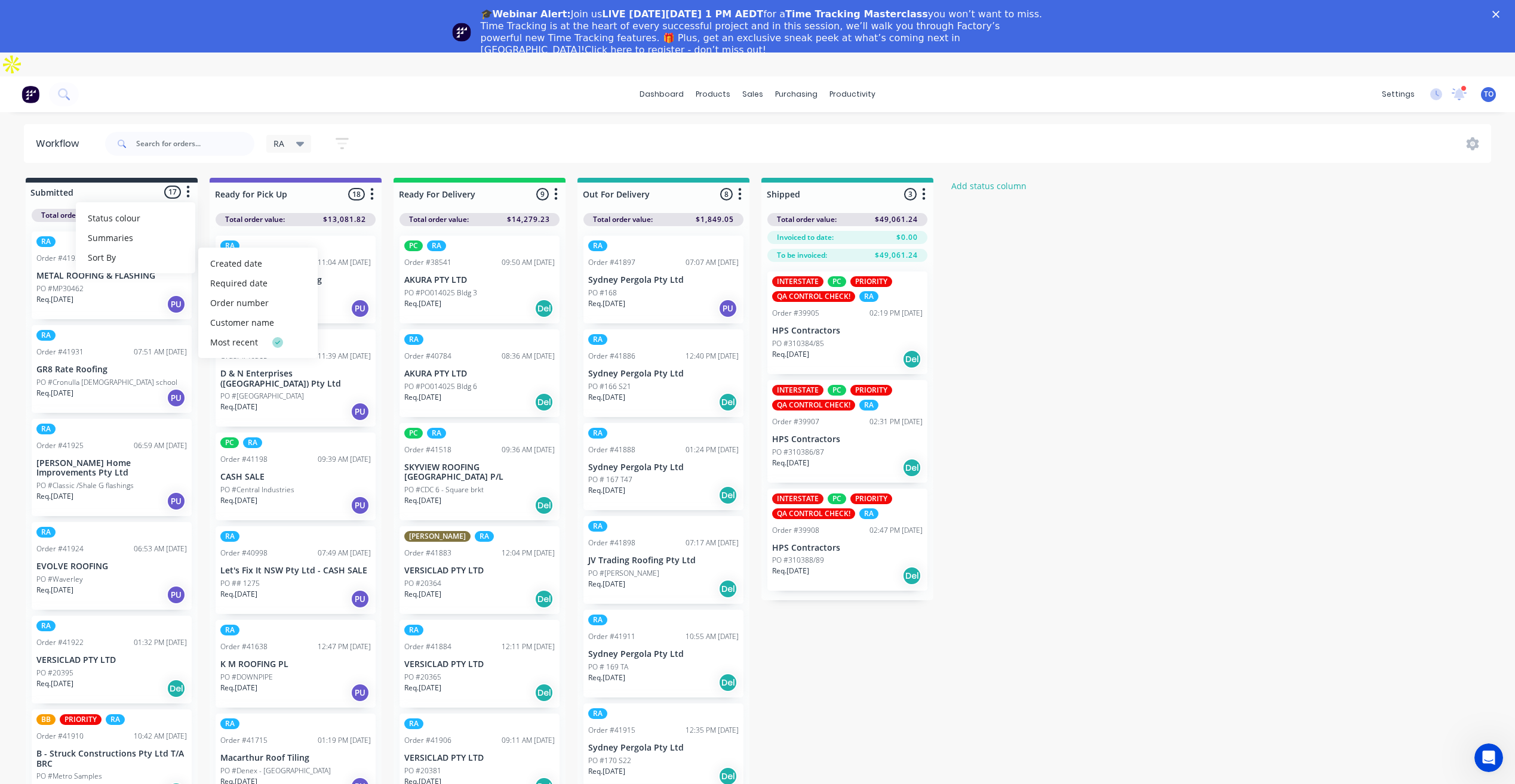
click at [304, 87] on div "dashboard products sales purchasing productivity dashboard products Product Cat…" at bounding box center [757, 94] width 1515 height 36
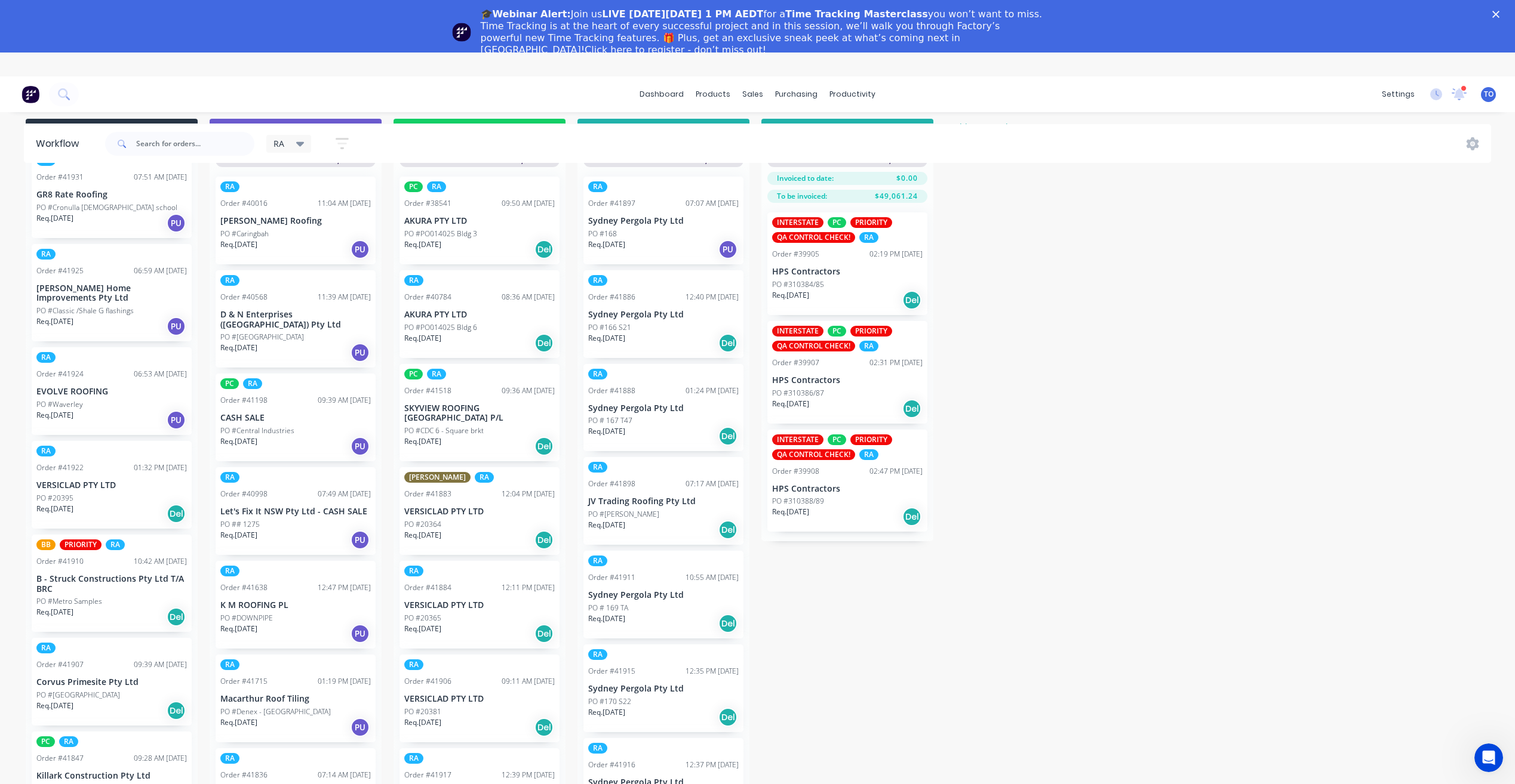
scroll to position [0, 0]
